Goal: Task Accomplishment & Management: Manage account settings

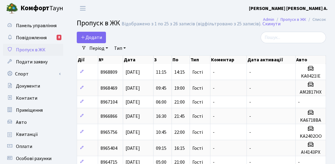
select select "25"
click at [297, 9] on b "[PERSON_NAME] [PERSON_NAME] А." at bounding box center [288, 8] width 79 height 7
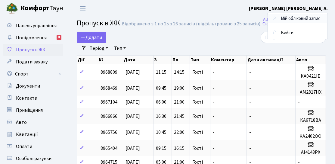
click at [293, 17] on link "Мій обліковий запис" at bounding box center [298, 18] width 60 height 9
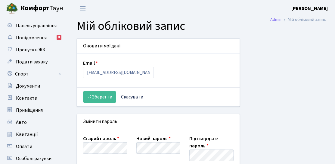
select select
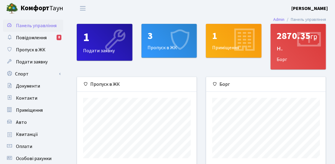
scroll to position [87, 120]
click at [40, 51] on span "Пропуск в ЖК" at bounding box center [31, 49] width 30 height 7
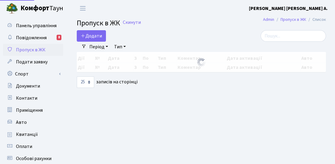
select select "25"
